Goal: Find specific page/section: Find specific page/section

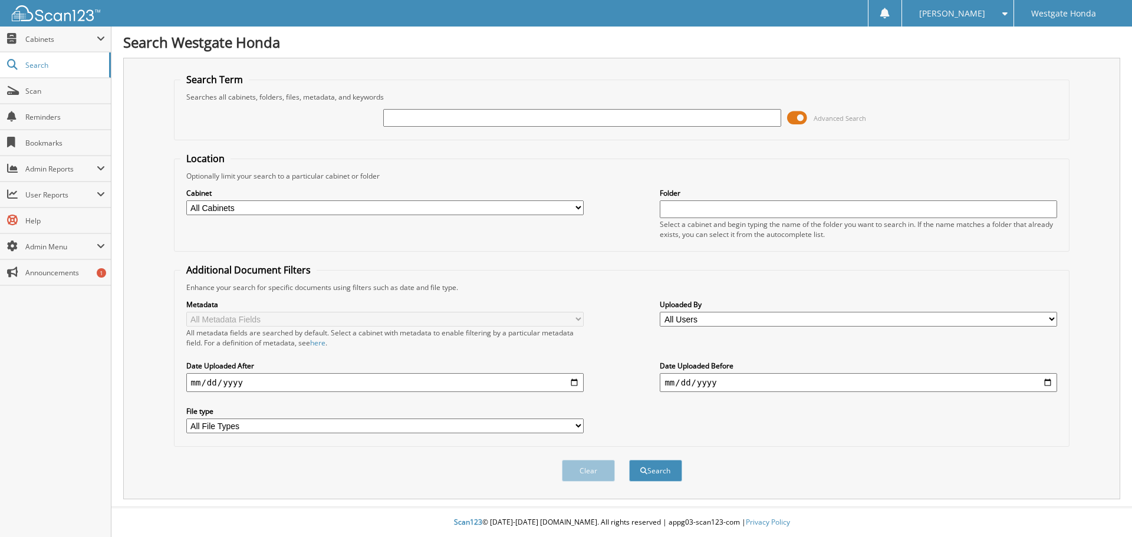
click at [398, 127] on div at bounding box center [582, 118] width 398 height 20
click at [400, 124] on input "text" at bounding box center [582, 118] width 398 height 18
type input "Supersave"
click at [629, 460] on button "Search" at bounding box center [655, 471] width 53 height 22
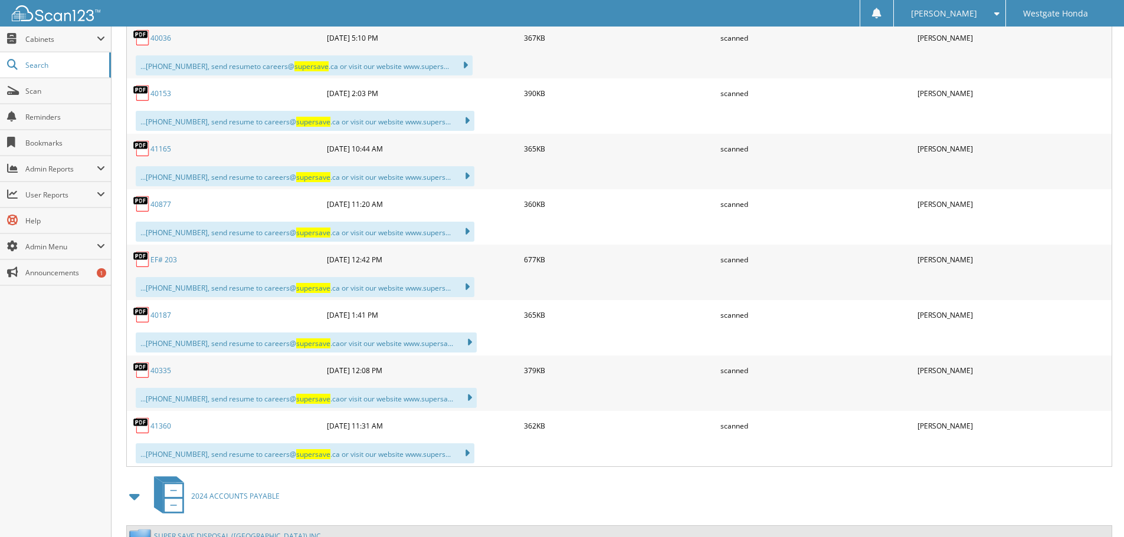
scroll to position [2359, 0]
